Goal: Transaction & Acquisition: Purchase product/service

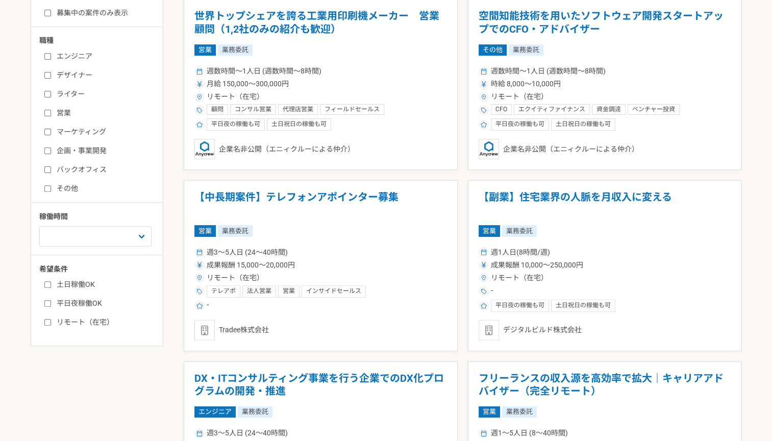
scroll to position [306, 0]
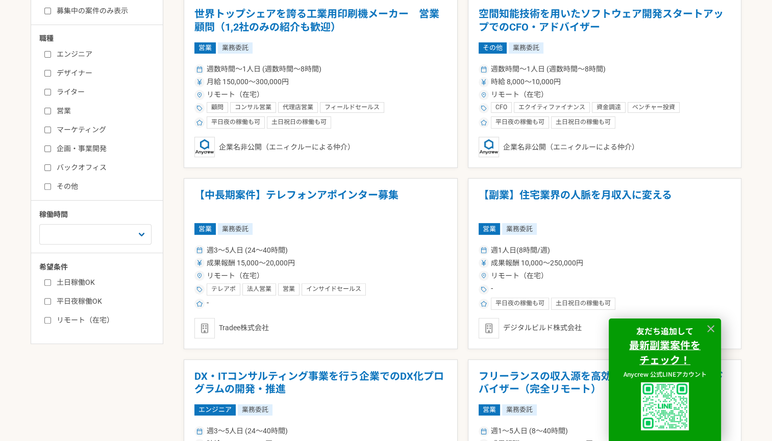
click at [53, 169] on label "バックオフィス" at bounding box center [102, 167] width 117 height 11
click at [51, 169] on input "バックオフィス" at bounding box center [47, 167] width 7 height 7
checkbox input "true"
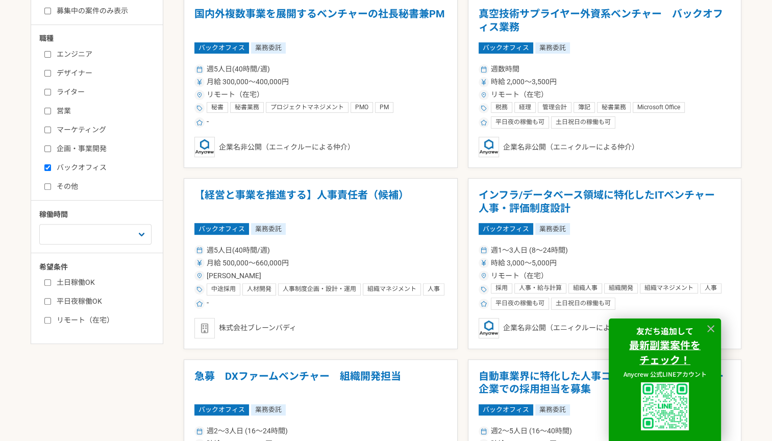
click at [133, 245] on div "職種 エンジニア デザイナー ライター 営業 マーケティング 企画・事業開発 バックオフィス その他 稼働時間 週1人日（8時間）以下 週2人日（16時間）以…" at bounding box center [97, 179] width 132 height 292
click at [138, 237] on select "週1人日（8時間）以下 週2人日（16時間）以下 週3人日（24時間）以下 週4人日（32時間）以下 週5人日（40時間）以下" at bounding box center [95, 234] width 112 height 20
click at [93, 278] on label "土日稼働OK" at bounding box center [102, 282] width 117 height 11
click at [51, 279] on input "土日稼働OK" at bounding box center [47, 282] width 7 height 7
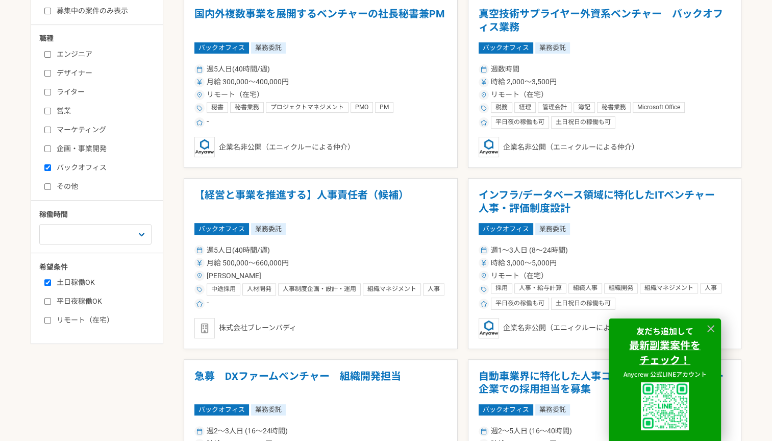
checkbox input "true"
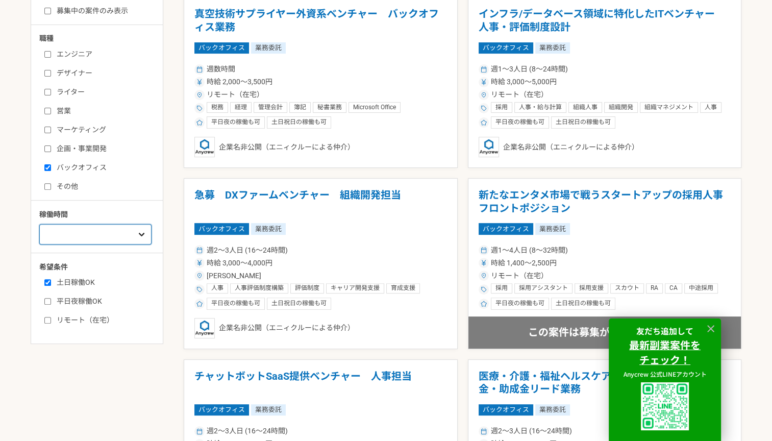
click at [137, 233] on select "週1人日（8時間）以下 週2人日（16時間）以下 週3人日（24時間）以下 週4人日（32時間）以下 週5人日（40時間）以下" at bounding box center [95, 234] width 112 height 20
select select "1"
click at [39, 224] on select "週1人日（8時間）以下 週2人日（16時間）以下 週3人日（24時間）以下 週4人日（32時間）以下 週5人日（40時間）以下" at bounding box center [95, 234] width 112 height 20
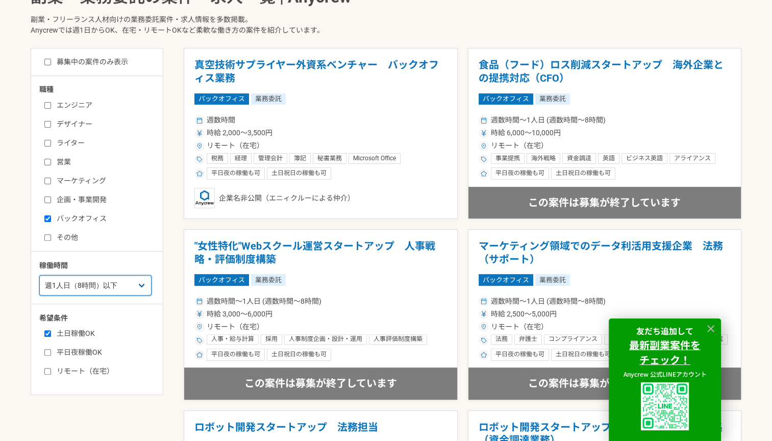
scroll to position [204, 0]
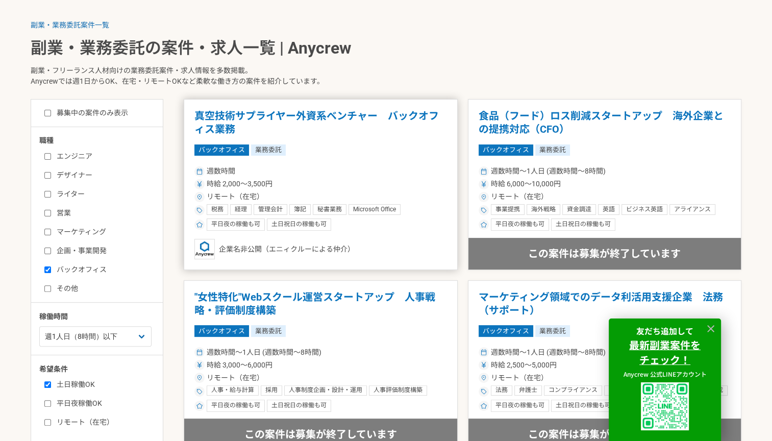
click at [222, 116] on h1 "真空技術サプライヤー外資系ベンチャー　バックオフィス業務" at bounding box center [320, 123] width 253 height 26
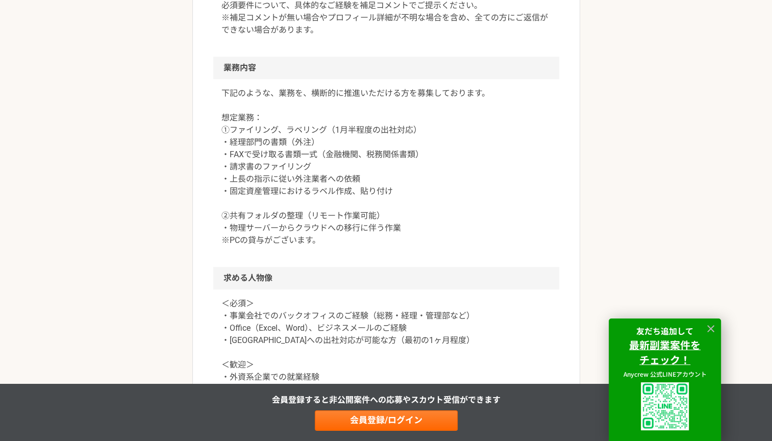
scroll to position [612, 0]
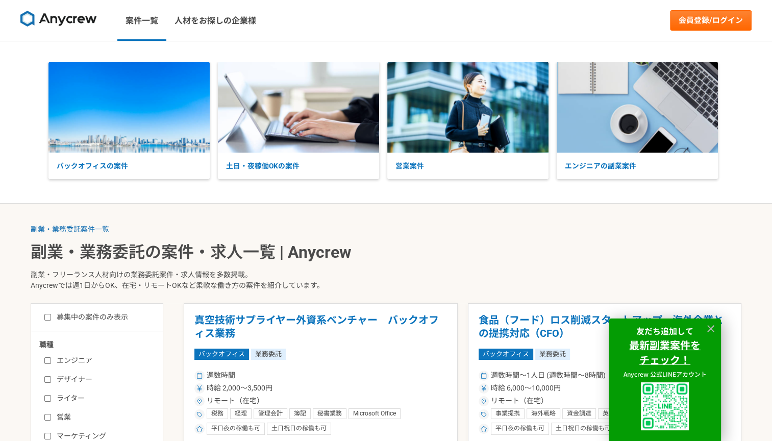
click at [61, 20] on img at bounding box center [58, 19] width 77 height 16
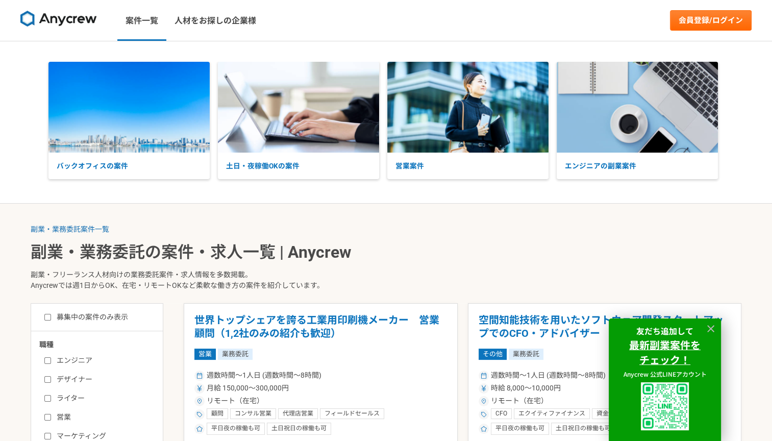
click at [61, 20] on img at bounding box center [58, 19] width 77 height 16
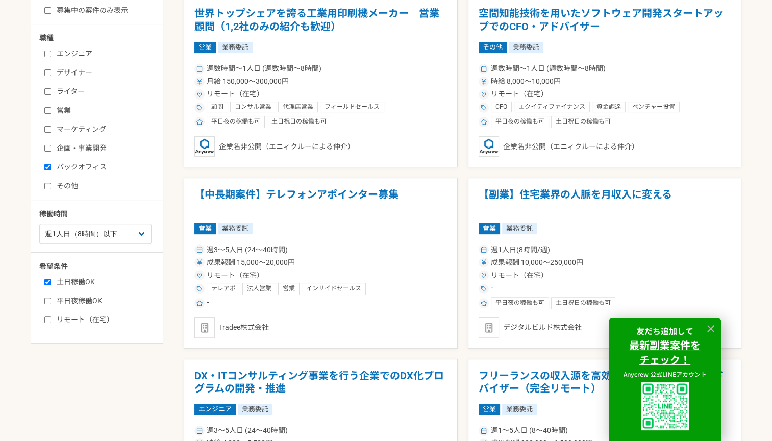
scroll to position [408, 0]
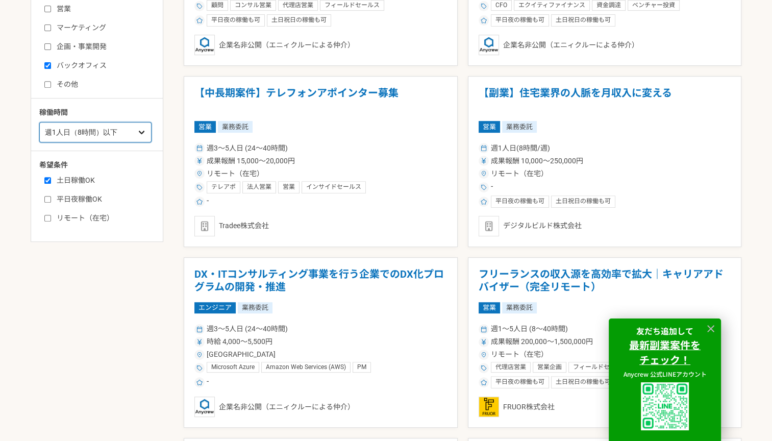
click at [103, 130] on select "週1人日（8時間）以下 週2人日（16時間）以下 週3人日（24時間）以下 週4人日（32時間）以下 週5人日（40時間）以下" at bounding box center [95, 132] width 112 height 20
select select "2"
click at [39, 122] on select "週1人日（8時間）以下 週2人日（16時間）以下 週3人日（24時間）以下 週4人日（32時間）以下 週5人日（40時間）以下" at bounding box center [95, 132] width 112 height 20
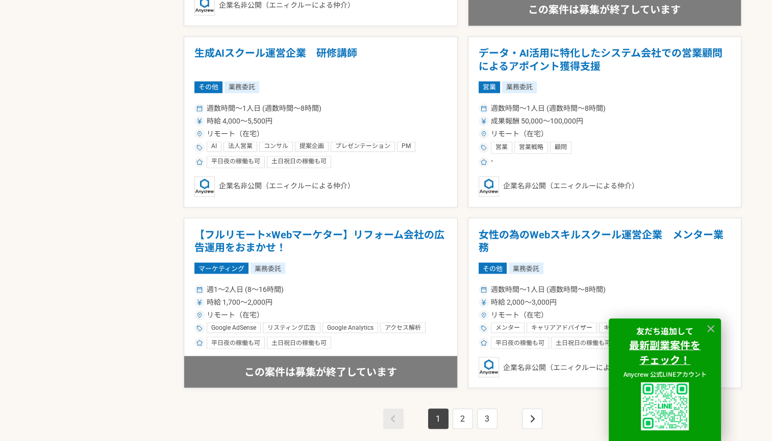
scroll to position [1785, 0]
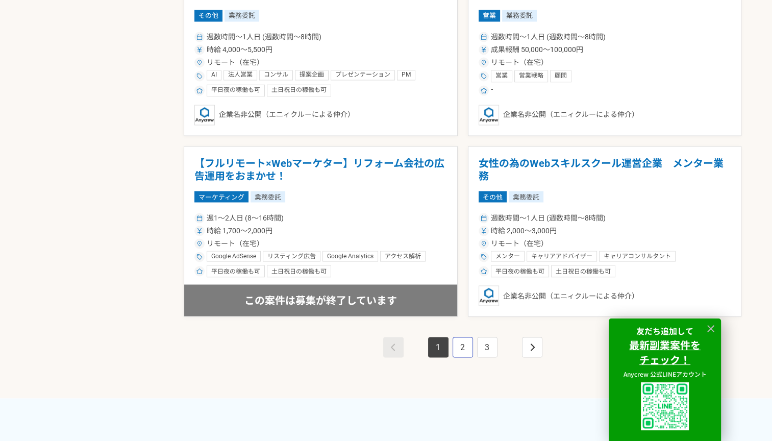
click at [463, 344] on link "2" at bounding box center [462, 347] width 20 height 20
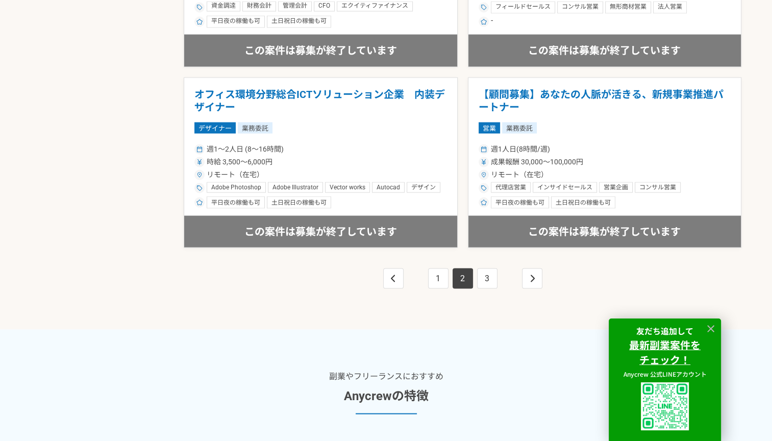
scroll to position [1938, 0]
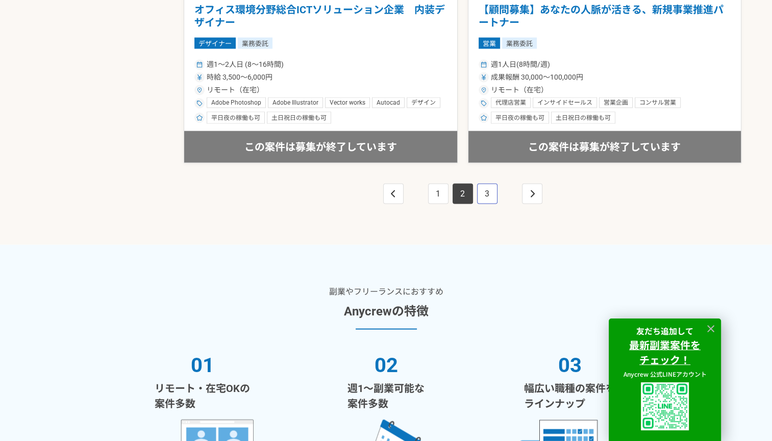
click at [480, 199] on link "3" at bounding box center [487, 194] width 20 height 20
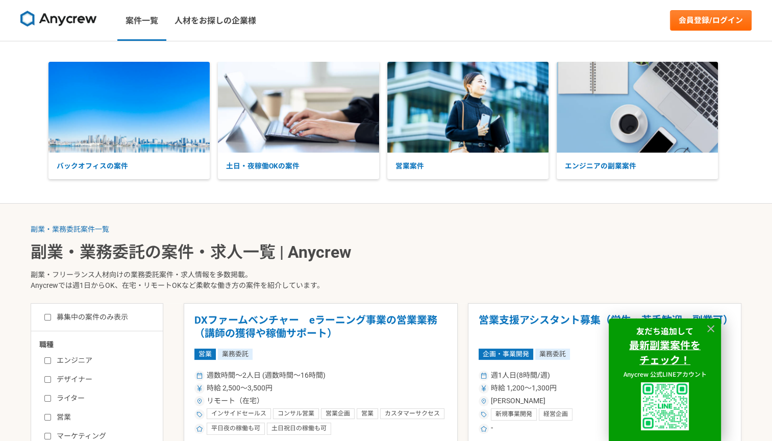
click at [84, 22] on img at bounding box center [58, 19] width 77 height 16
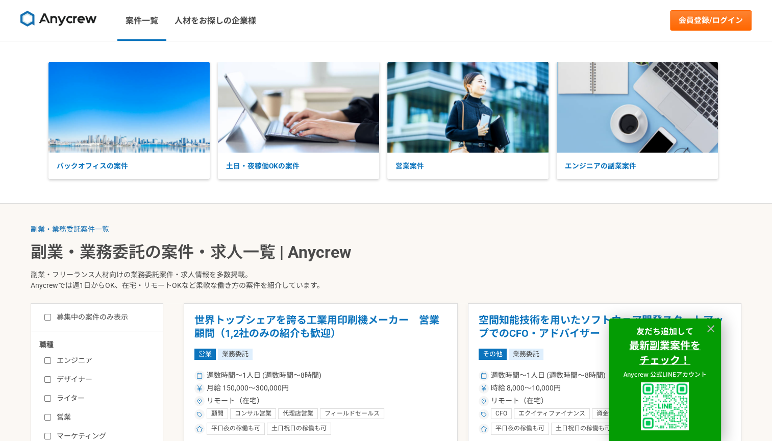
click at [84, 22] on img at bounding box center [58, 19] width 77 height 16
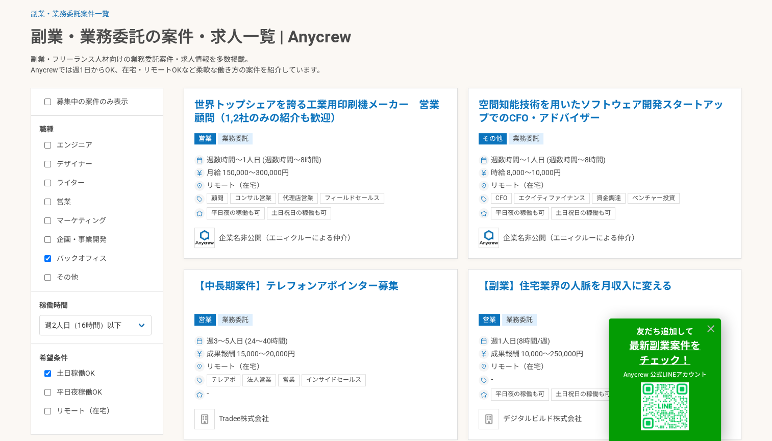
scroll to position [255, 0]
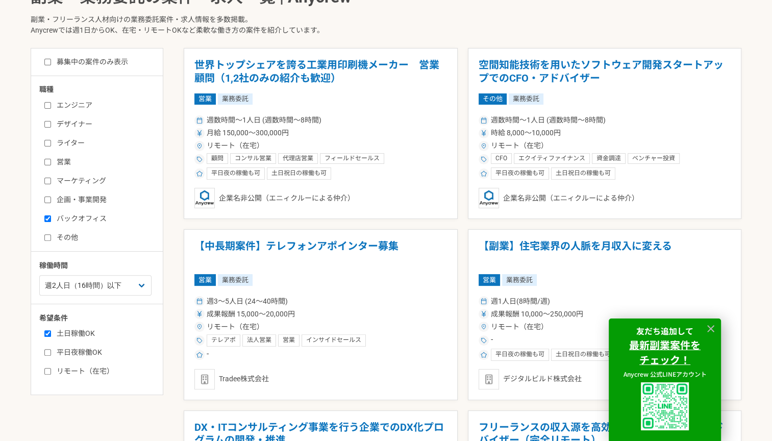
click at [67, 215] on label "バックオフィス" at bounding box center [102, 218] width 117 height 11
click at [51, 215] on input "バックオフィス" at bounding box center [47, 218] width 7 height 7
click at [64, 221] on label "バックオフィス" at bounding box center [102, 218] width 117 height 11
click at [51, 221] on input "バックオフィス" at bounding box center [47, 218] width 7 height 7
checkbox input "true"
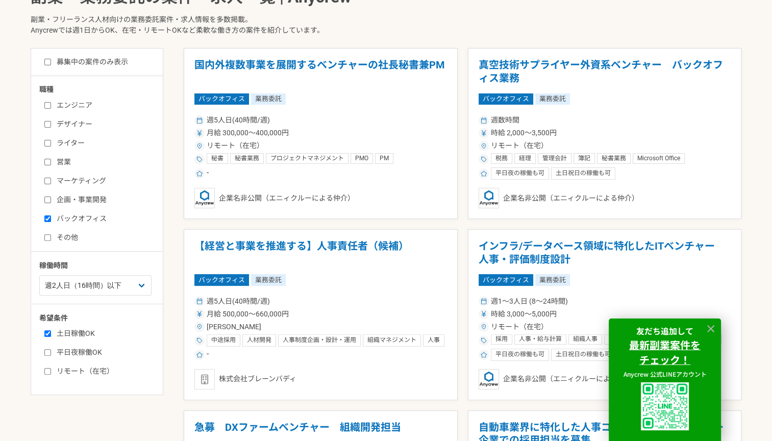
click at [58, 235] on label "その他" at bounding box center [102, 237] width 117 height 11
click at [51, 235] on input "その他" at bounding box center [47, 237] width 7 height 7
checkbox input "true"
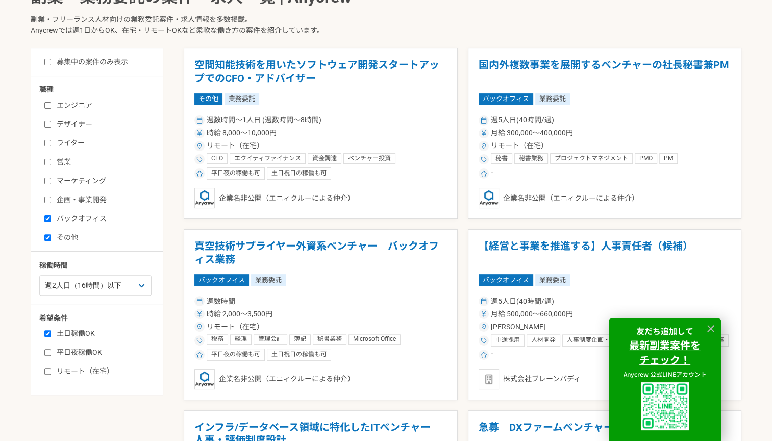
click at [64, 216] on label "バックオフィス" at bounding box center [102, 218] width 117 height 11
click at [51, 216] on input "バックオフィス" at bounding box center [47, 218] width 7 height 7
checkbox input "false"
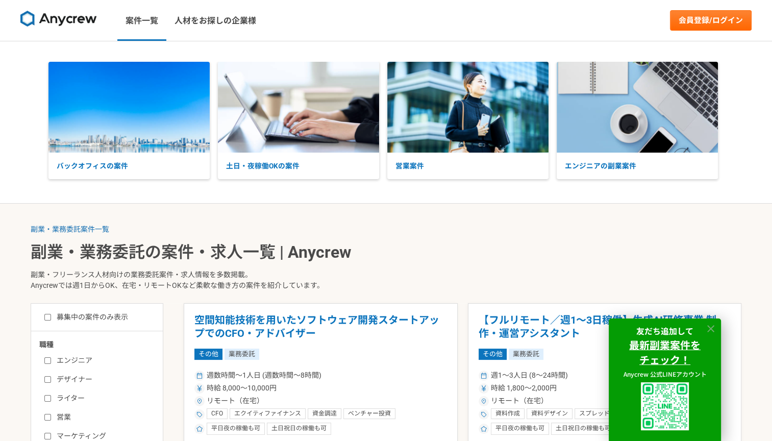
click at [710, 328] on icon at bounding box center [710, 328] width 7 height 7
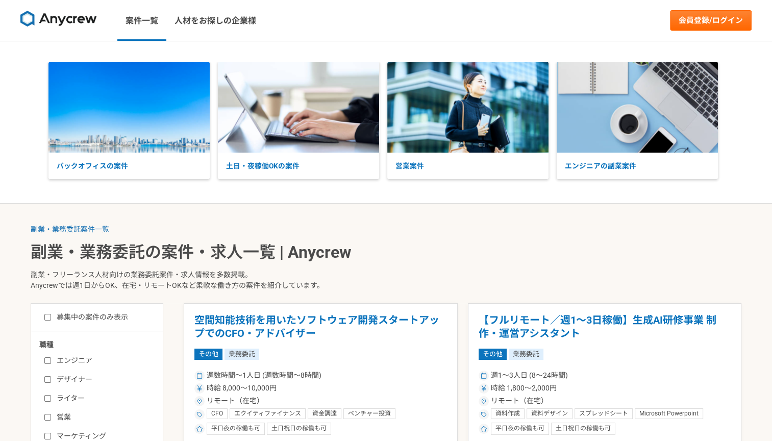
drag, startPoint x: 379, startPoint y: 207, endPoint x: 310, endPoint y: 124, distance: 108.0
click at [78, 28] on link at bounding box center [58, 21] width 85 height 28
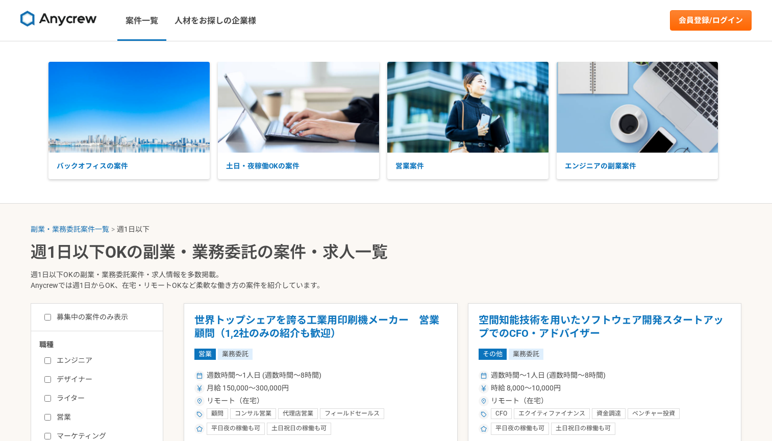
select select "1"
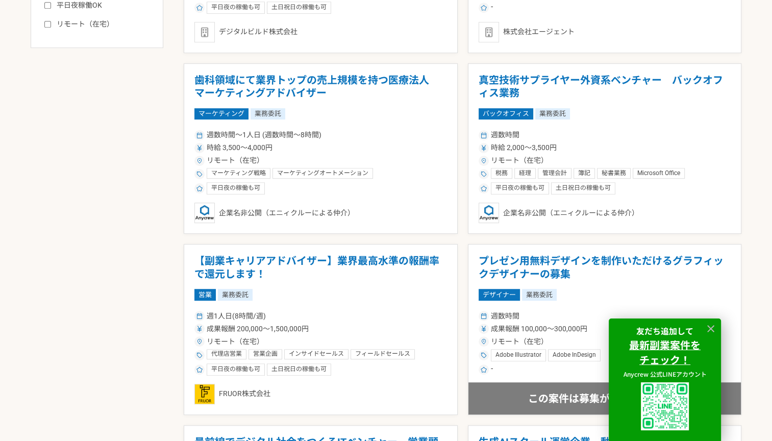
scroll to position [714, 0]
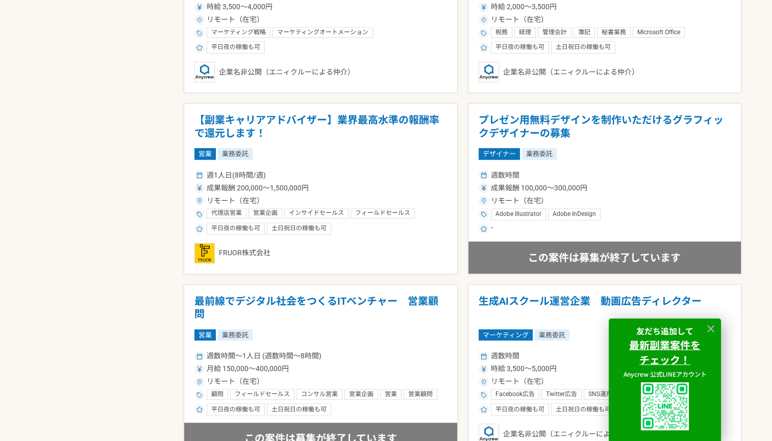
scroll to position [765, 0]
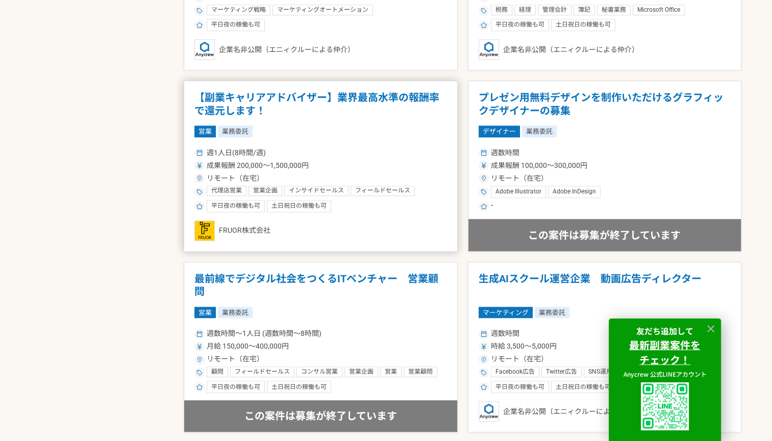
click at [248, 96] on h1 "【副業キャリアアドバイザー】業界最高水準の報酬率で還元します！" at bounding box center [320, 104] width 253 height 26
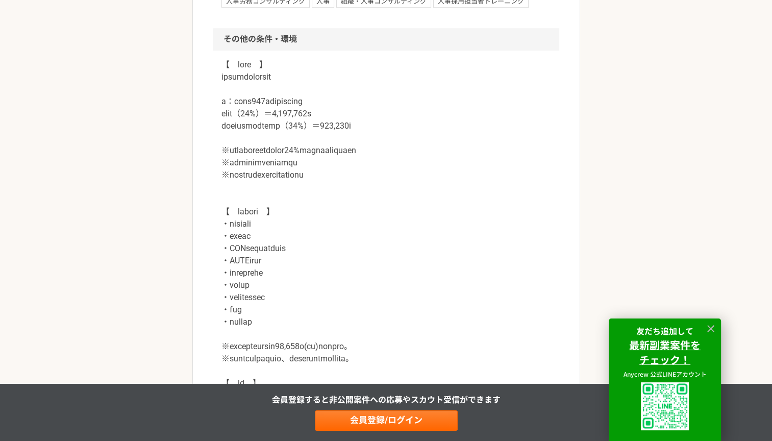
scroll to position [1275, 0]
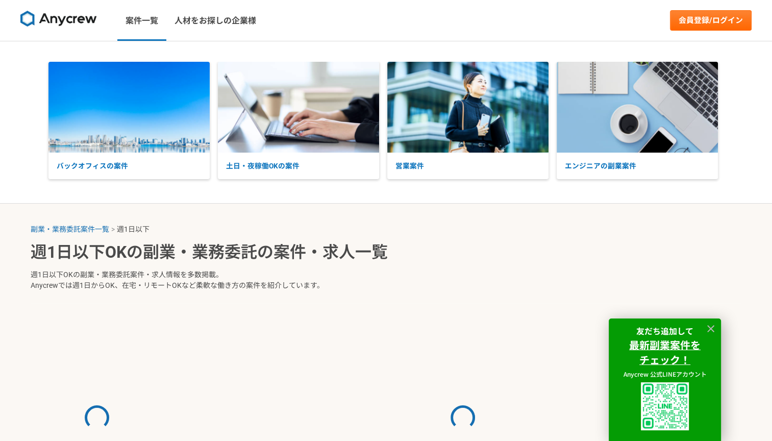
select select "1"
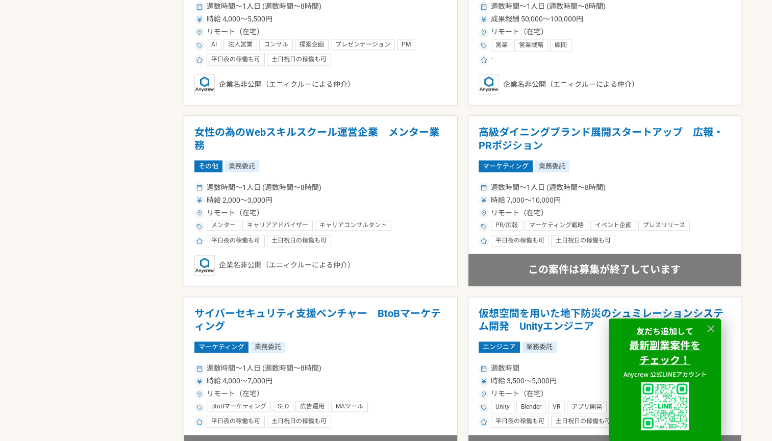
scroll to position [1275, 0]
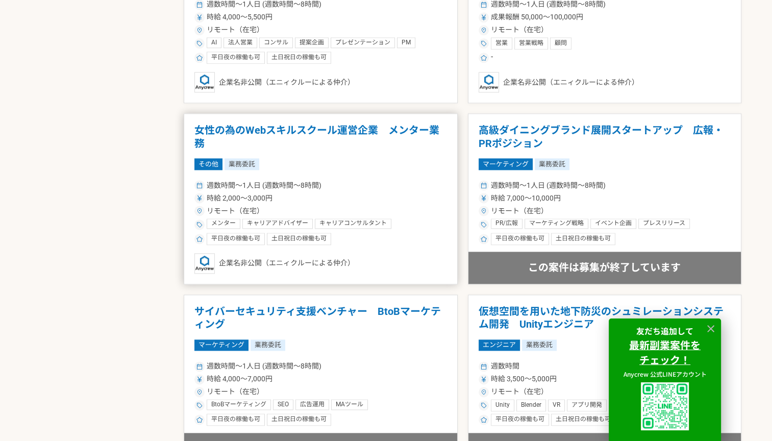
click at [333, 133] on h1 "女性の為のWebスキルスクール運営企業　メンター業務" at bounding box center [320, 137] width 253 height 26
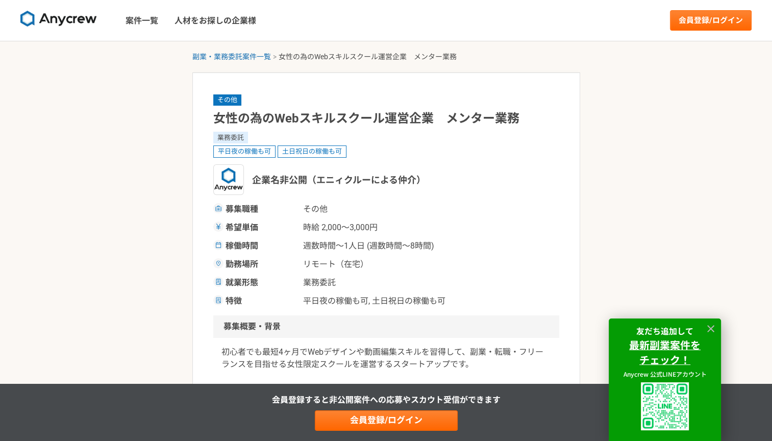
click at [67, 16] on img at bounding box center [58, 19] width 77 height 16
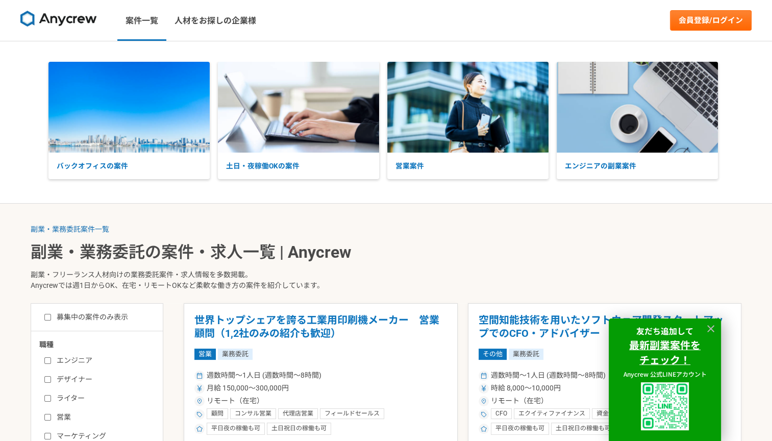
click at [8, 91] on div "バックオフィスの案件 土日・夜稼働OKの案件 営業案件 エンジニアの副業案件" at bounding box center [386, 122] width 772 height 121
click at [8, 90] on div "バックオフィスの案件 土日・夜稼働OKの案件 営業案件 エンジニアの副業案件" at bounding box center [386, 122] width 772 height 121
click at [9, 91] on div "バックオフィスの案件 土日・夜稼働OKの案件 営業案件 エンジニアの副業案件" at bounding box center [386, 122] width 772 height 121
click at [16, 127] on div "バックオフィスの案件 土日・夜稼働OKの案件 営業案件 エンジニアの副業案件" at bounding box center [386, 122] width 772 height 121
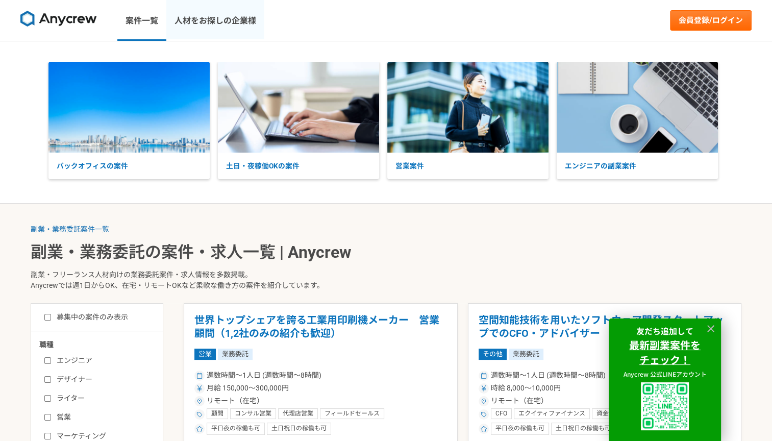
click at [200, 26] on link "人材をお探しの企業様" at bounding box center [215, 20] width 98 height 41
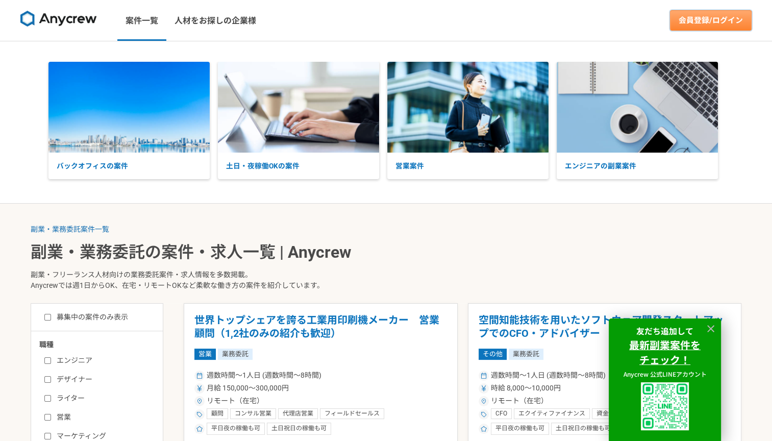
click at [708, 20] on link "会員登録/ログイン" at bounding box center [711, 20] width 82 height 20
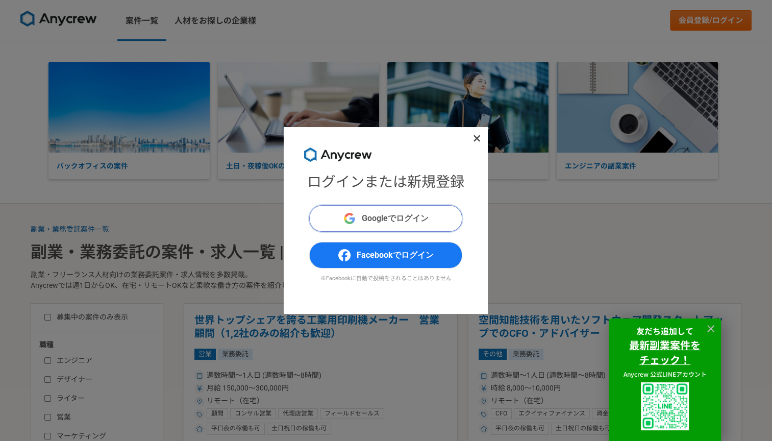
click at [397, 219] on span "Googleでログイン" at bounding box center [395, 218] width 67 height 12
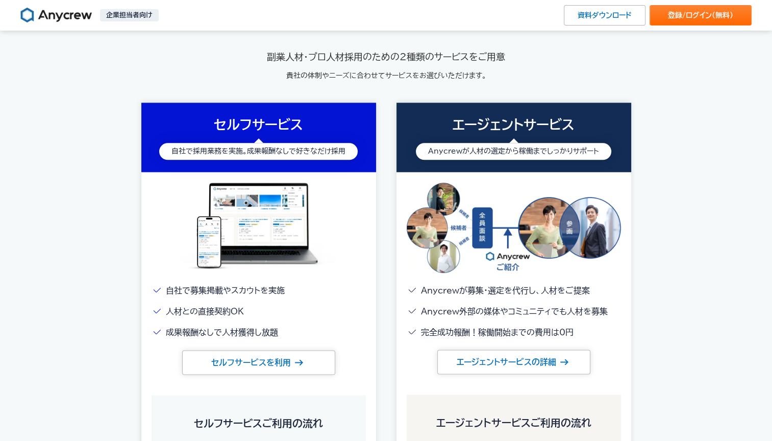
scroll to position [1285, 0]
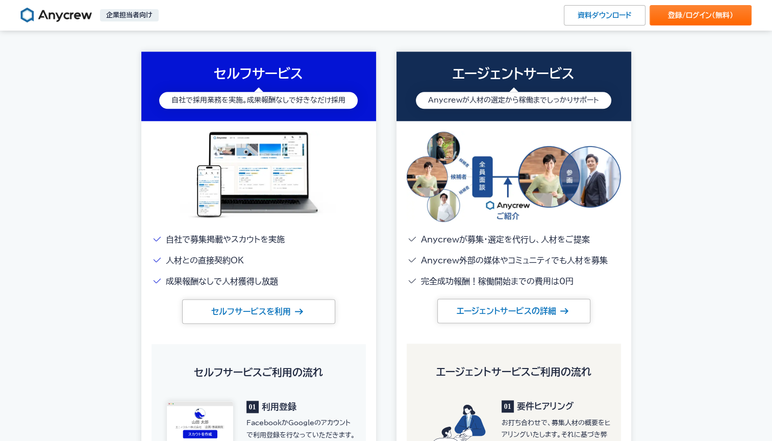
click at [127, 142] on section "Anycrewの 法人向けサービス 副業人材・プロ人材採用のための 2種類のサービスをご用意 貴社の体制やニーズに合わせて サービスをお選びいただけます。 セ…" at bounding box center [386, 306] width 772 height 850
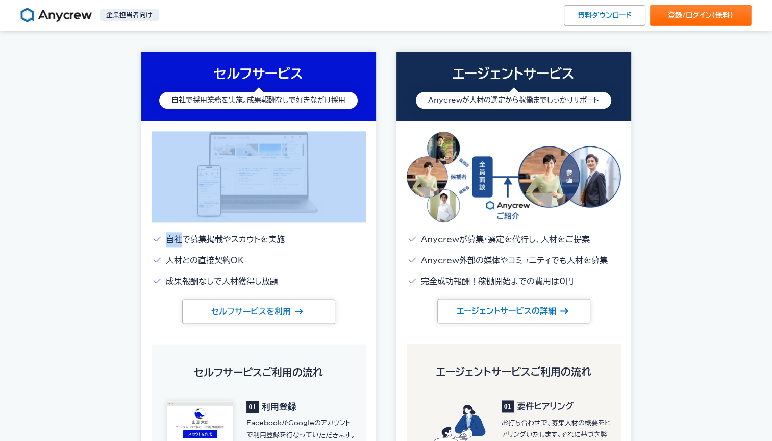
click at [127, 142] on section "Anycrewの 法人向けサービス 副業人材・プロ人材採用のための 2種類のサービスをご用意 貴社の体制やニーズに合わせて サービスをお選びいただけます。 セ…" at bounding box center [386, 306] width 772 height 850
drag, startPoint x: 127, startPoint y: 142, endPoint x: 120, endPoint y: 139, distance: 7.1
click at [120, 139] on section "Anycrewの 法人向けサービス 副業人材・プロ人材採用のための 2種類のサービスをご用意 貴社の体制やニーズに合わせて サービスをお選びいただけます。 セ…" at bounding box center [386, 306] width 772 height 850
click at [124, 139] on section "Anycrewの 法人向けサービス 副業人材・プロ人材採用のための 2種類のサービスをご用意 貴社の体制やニーズに合わせて サービスをお選びいただけます。 セ…" at bounding box center [386, 306] width 772 height 850
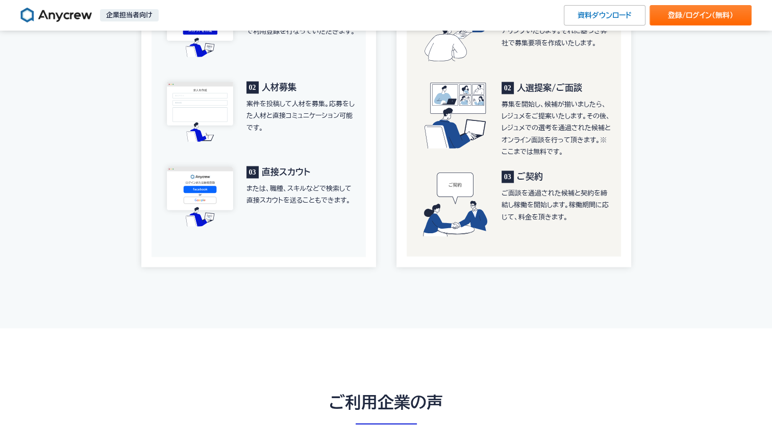
scroll to position [1847, 0]
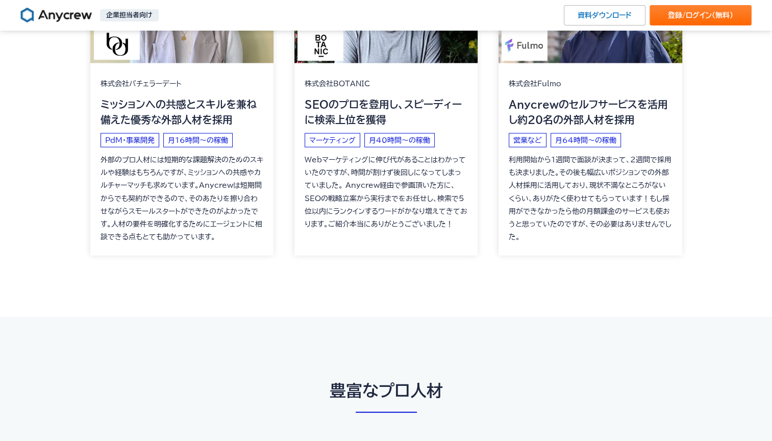
scroll to position [2204, 0]
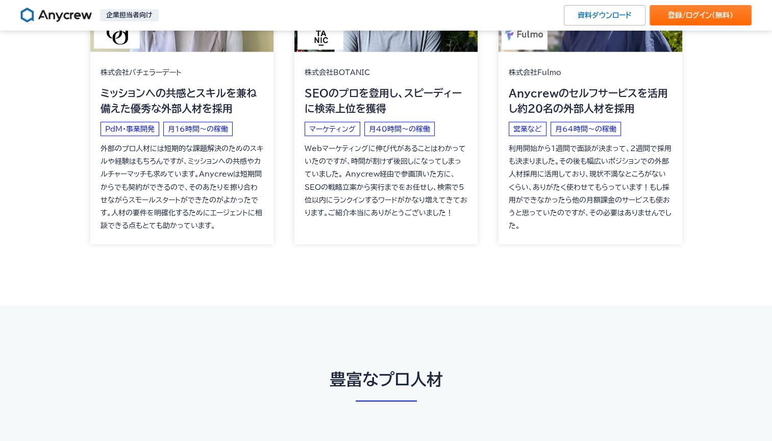
click at [71, 135] on section "ご利用企業の声 株式会社バチェラーデート ミッションへの共感とスキルを兼ね備えた優秀な外部人材を採用 PdM・事業開発 月16時間〜の稼働 株式会社BOTAN…" at bounding box center [386, 59] width 772 height 493
click at [64, 136] on section "ご利用企業の声 株式会社バチェラーデート ミッションへの共感とスキルを兼ね備えた優秀な外部人材を採用 PdM・事業開発 月16時間〜の稼働 株式会社BOTAN…" at bounding box center [386, 59] width 772 height 493
click at [65, 148] on section "ご利用企業の声 株式会社バチェラーデート ミッションへの共感とスキルを兼ね備えた優秀な外部人材を採用 PdM・事業開発 月16時間〜の稼働 株式会社BOTAN…" at bounding box center [386, 59] width 772 height 493
drag, startPoint x: 65, startPoint y: 148, endPoint x: 65, endPoint y: 162, distance: 13.8
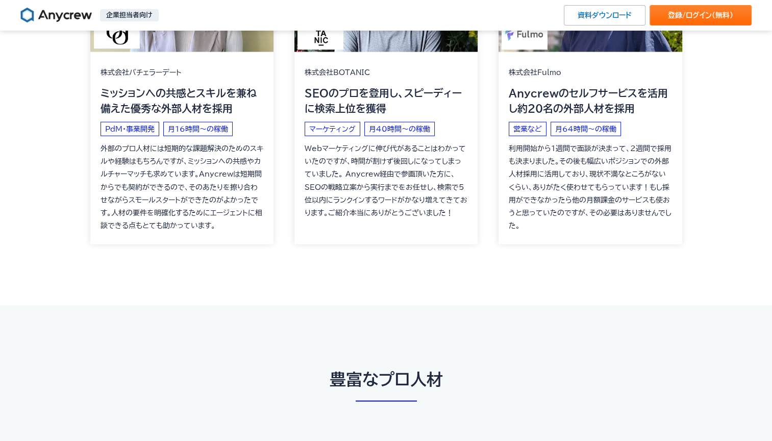
click at [65, 162] on section "ご利用企業の声 株式会社バチェラーデート ミッションへの共感とスキルを兼ね備えた優秀な外部人材を採用 PdM・事業開発 月16時間〜の稼働 株式会社BOTAN…" at bounding box center [386, 59] width 772 height 493
click at [65, 137] on section "ご利用企業の声 株式会社バチェラーデート ミッションへの共感とスキルを兼ね備えた優秀な外部人材を採用 PdM・事業開発 月16時間〜の稼働 株式会社BOTAN…" at bounding box center [386, 59] width 772 height 493
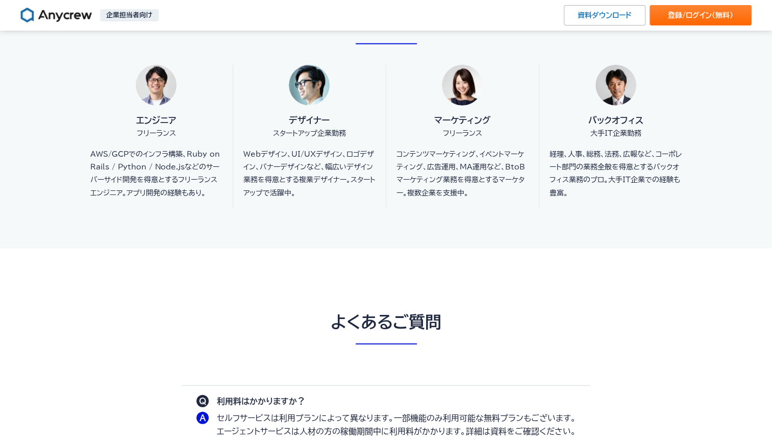
scroll to position [2612, 0]
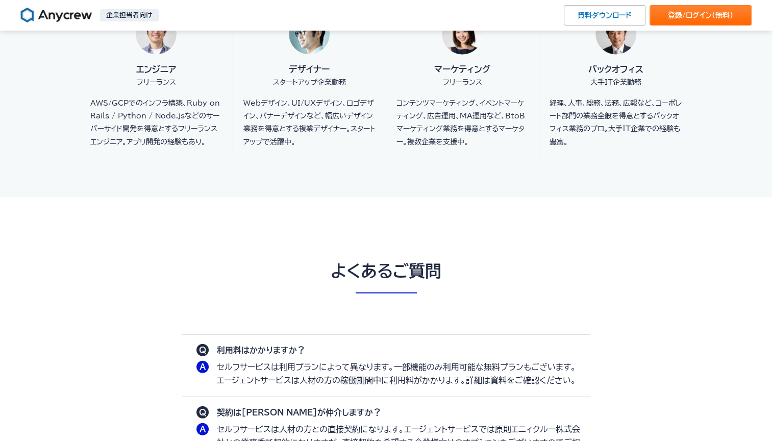
click at [116, 181] on section "豊富なプロ人材 エンジニア フリーランス AWS/GCPでのインフラ構築、Ruby on Rails / Python / Node.jsなどのサーバーサイド…" at bounding box center [386, 46] width 772 height 299
click at [112, 179] on section "豊富なプロ人材 エンジニア フリーランス AWS/GCPでのインフラ構築、Ruby on Rails / Python / Node.jsなどのサーバーサイド…" at bounding box center [386, 46] width 772 height 299
drag, startPoint x: 110, startPoint y: 180, endPoint x: 144, endPoint y: 235, distance: 64.8
click at [144, 235] on section "よくあるご質問 利用料はかかりますか？ セルフサービスは利用プランによって異なります。一部機能のみ利用可能な無料プランもございます。エージェントサービスは人材…" at bounding box center [386, 396] width 772 height 398
click at [153, 238] on section "よくあるご質問 利用料はかかりますか？ セルフサービスは利用プランによって異なります。一部機能のみ利用可能な無料プランもございます。エージェントサービスは人材…" at bounding box center [386, 396] width 772 height 398
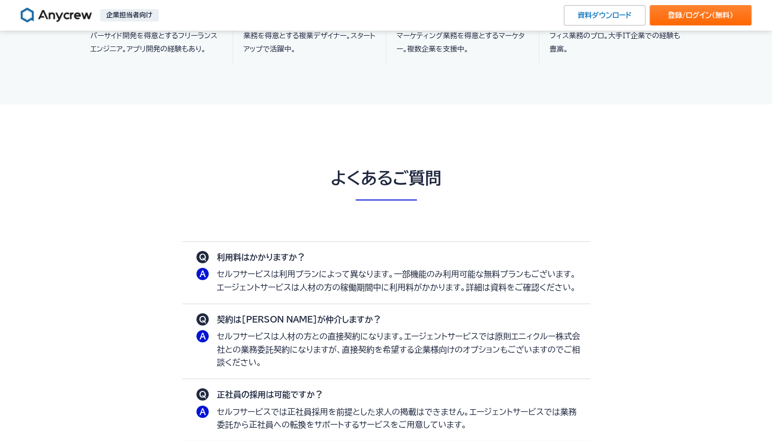
scroll to position [2816, 0]
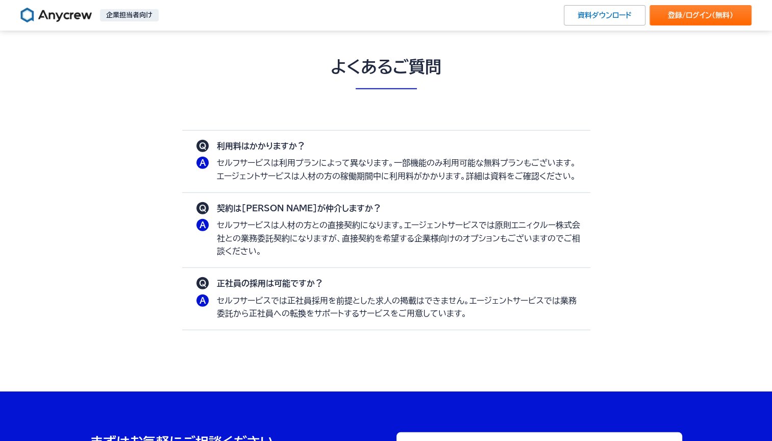
click at [153, 236] on section "よくあるご質問 利用料はかかりますか？ セルフサービスは利用プランによって異なります。一部機能のみ利用可能な無料プランもございます。エージェントサービスは人材…" at bounding box center [386, 192] width 772 height 398
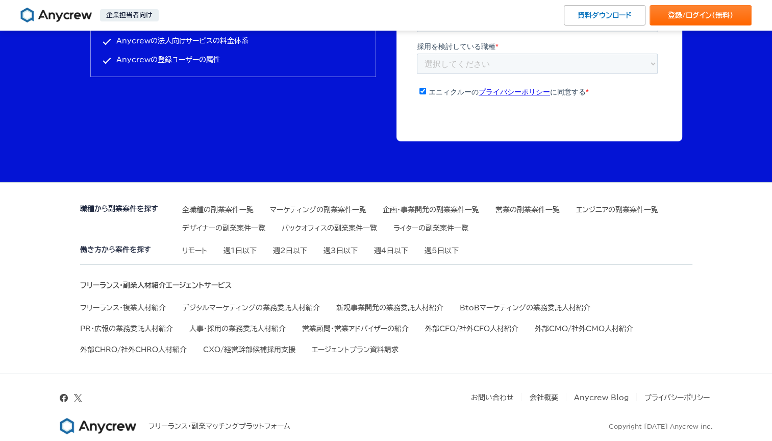
scroll to position [3438, 0]
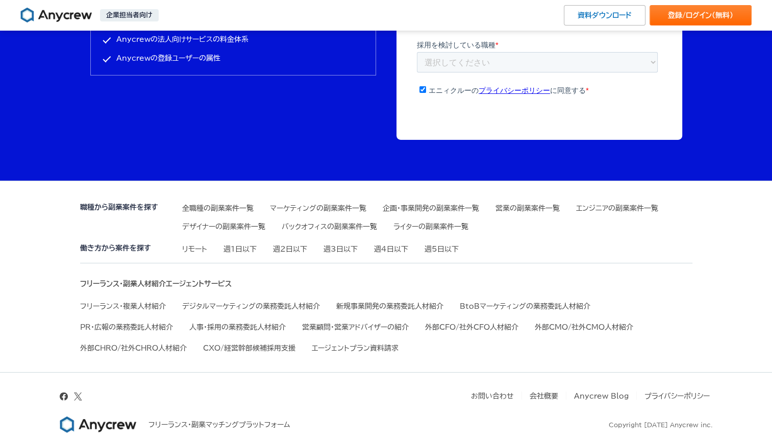
click at [24, 239] on div "職種から副業案件を探す 全職種の副業案件一覧 マーケティングの副業案件一覧 企画・事業開発の副業案件一覧 営業の副業案件一覧 エンジニアの副業案件一覧 デザイ…" at bounding box center [386, 311] width 772 height 261
click at [23, 238] on div "職種から副業案件を探す 全職種の副業案件一覧 マーケティングの副業案件一覧 企画・事業開発の副業案件一覧 営業の副業案件一覧 エンジニアの副業案件一覧 デザイ…" at bounding box center [386, 311] width 772 height 261
click at [23, 235] on div "職種から副業案件を探す 全職種の副業案件一覧 マーケティングの副業案件一覧 企画・事業開発の副業案件一覧 営業の副業案件一覧 エンジニアの副業案件一覧 デザイ…" at bounding box center [386, 311] width 772 height 261
click at [31, 231] on div "職種から副業案件を探す 全職種の副業案件一覧 マーケティングの副業案件一覧 企画・事業開発の副業案件一覧 営業の副業案件一覧 エンジニアの副業案件一覧 デザイ…" at bounding box center [386, 311] width 772 height 261
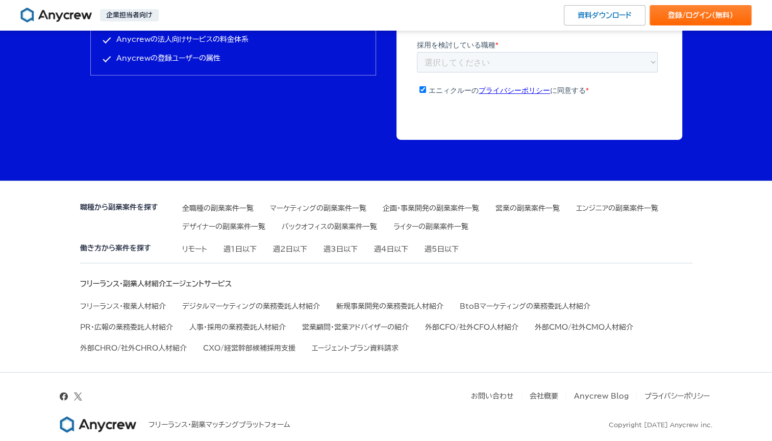
drag, startPoint x: 31, startPoint y: 231, endPoint x: 32, endPoint y: 250, distance: 19.4
click at [32, 250] on div "職種から副業案件を探す 全職種の副業案件一覧 マーケティングの副業案件一覧 企画・事業開発の副業案件一覧 営業の副業案件一覧 エンジニアの副業案件一覧 デザイ…" at bounding box center [386, 311] width 772 height 261
click at [39, 268] on div "職種から副業案件を探す 全職種の副業案件一覧 マーケティングの副業案件一覧 企画・事業開発の副業案件一覧 営業の副業案件一覧 エンジニアの副業案件一覧 デザイ…" at bounding box center [386, 311] width 772 height 261
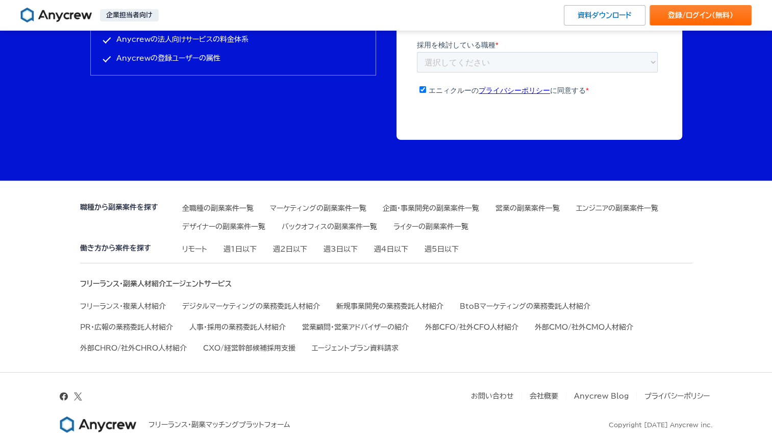
drag, startPoint x: 39, startPoint y: 268, endPoint x: 55, endPoint y: 316, distance: 50.5
click at [55, 316] on div "職種から副業案件を探す 全職種の副業案件一覧 マーケティングの副業案件一覧 企画・事業開発の副業案件一覧 営業の副業案件一覧 エンジニアの副業案件一覧 デザイ…" at bounding box center [386, 311] width 772 height 261
click at [48, 312] on div "職種から副業案件を探す 全職種の副業案件一覧 マーケティングの副業案件一覧 企画・事業開発の副業案件一覧 営業の副業案件一覧 エンジニアの副業案件一覧 デザイ…" at bounding box center [386, 311] width 772 height 261
click at [556, 375] on div "お問い合わせ 会社概要 Anycrew Blog プライバシーポリシー" at bounding box center [386, 390] width 772 height 36
click at [248, 323] on link "人事・採用の業務委託人材紹介" at bounding box center [237, 326] width 96 height 7
